Goal: Navigation & Orientation: Find specific page/section

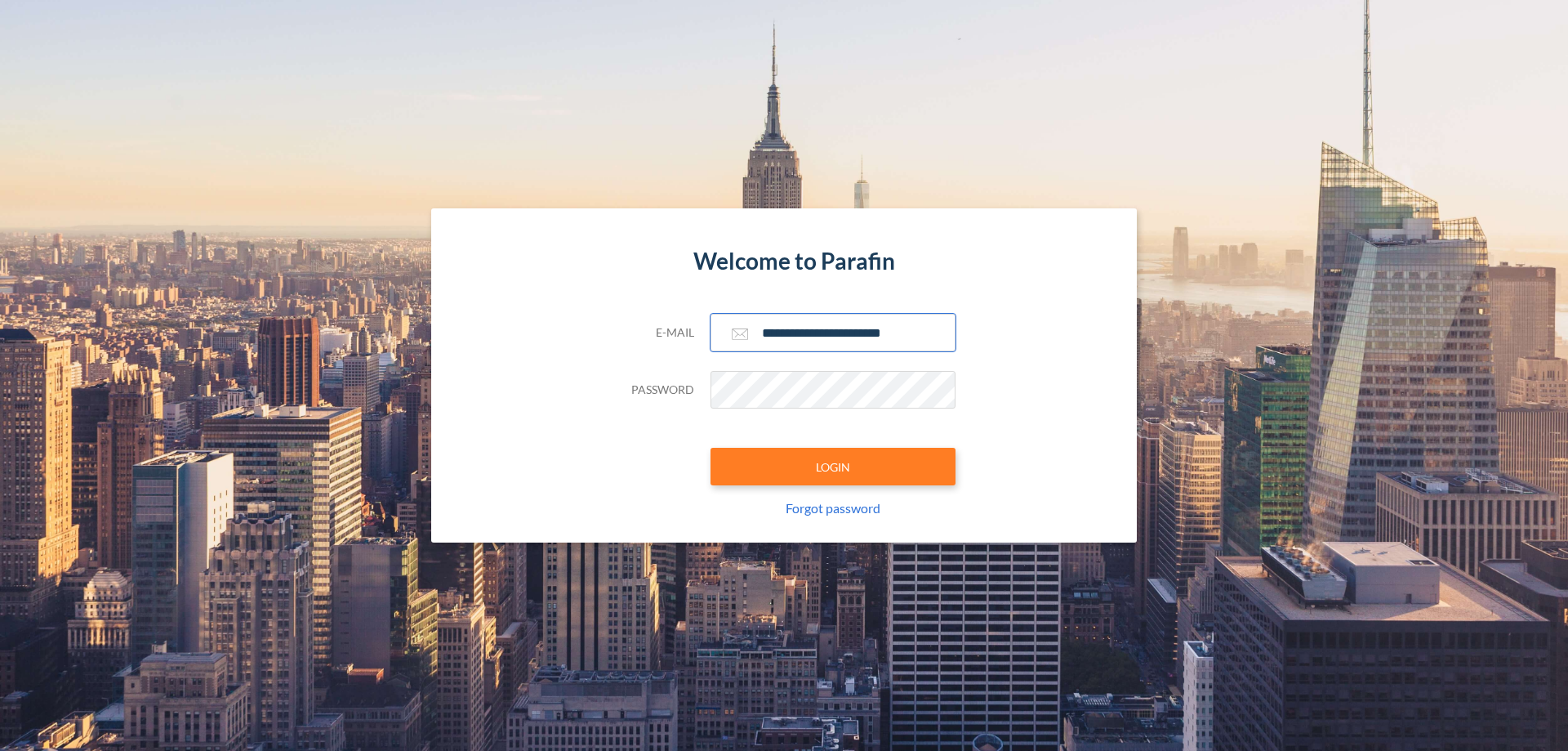
type input "**********"
click at [833, 466] on button "LOGIN" at bounding box center [833, 466] width 245 height 38
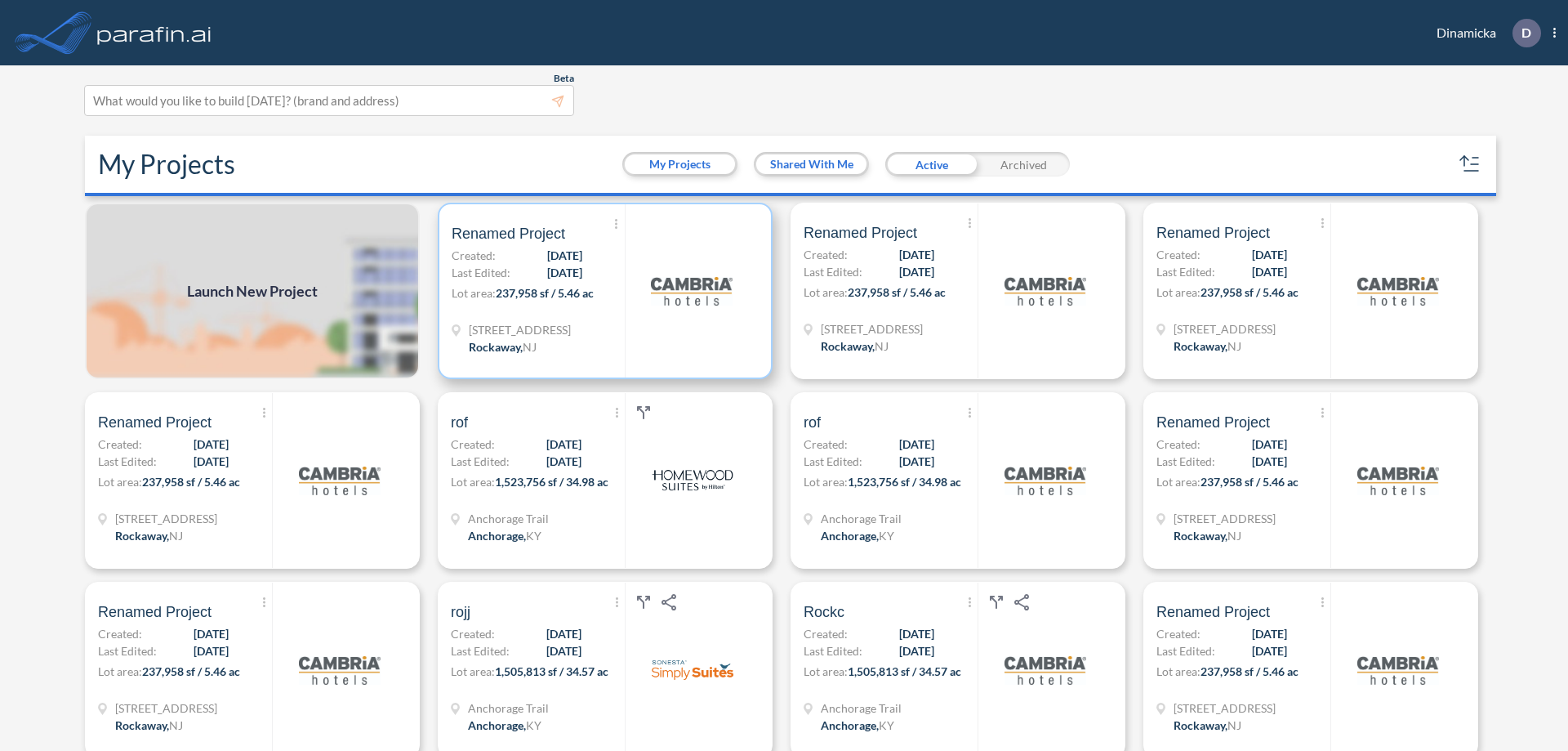
scroll to position [4, 0]
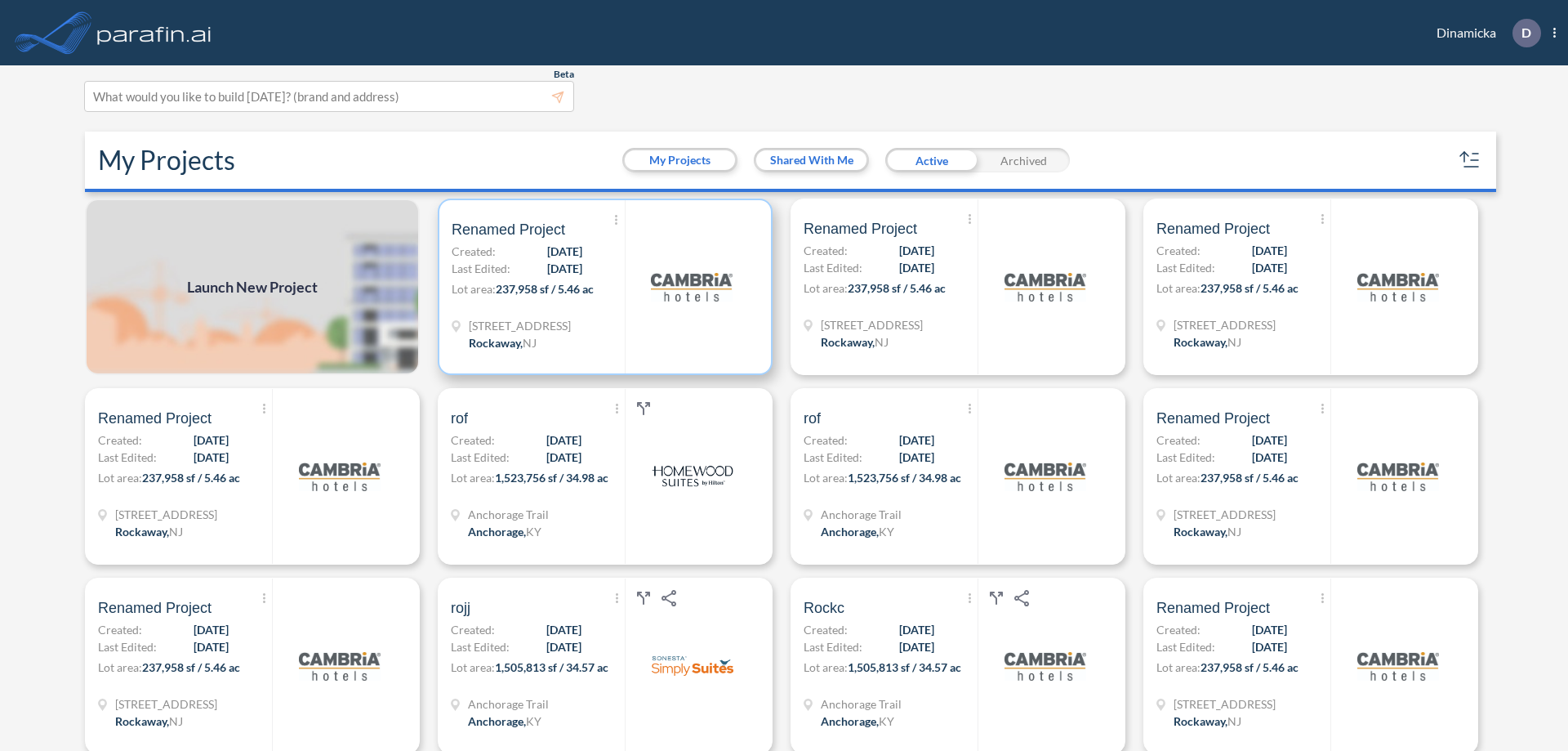
click at [602, 286] on p "Lot area: 237,958 sf / 5.46 ac" at bounding box center [538, 292] width 173 height 23
